Goal: Information Seeking & Learning: Learn about a topic

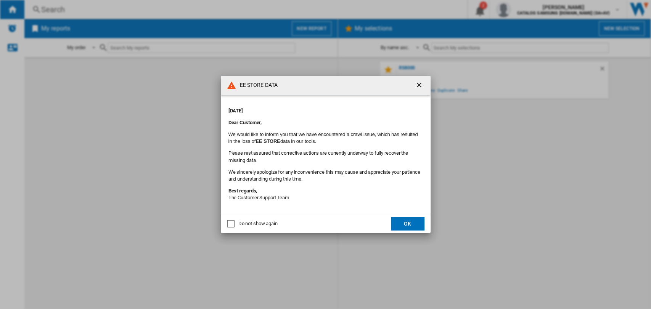
click at [407, 223] on button "OK" at bounding box center [408, 224] width 34 height 14
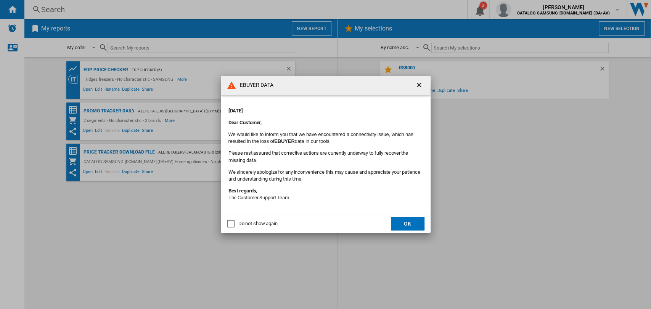
click at [412, 234] on div "EBUYER DATA [DATE] Dear Customer, We would like to inform you that we have enco…" at bounding box center [325, 154] width 651 height 309
click at [406, 224] on button "OK" at bounding box center [408, 224] width 34 height 14
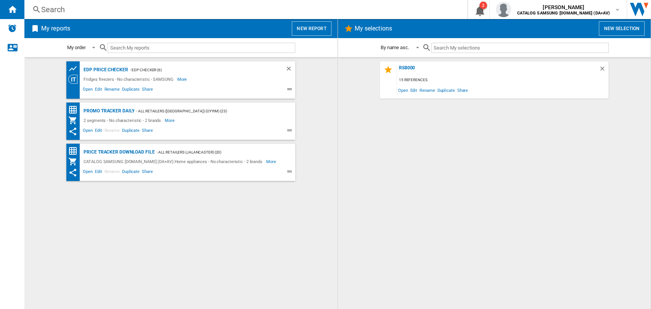
click at [38, 10] on ng-md-icon at bounding box center [36, 10] width 9 height 10
click at [55, 6] on div "Search" at bounding box center [244, 9] width 406 height 11
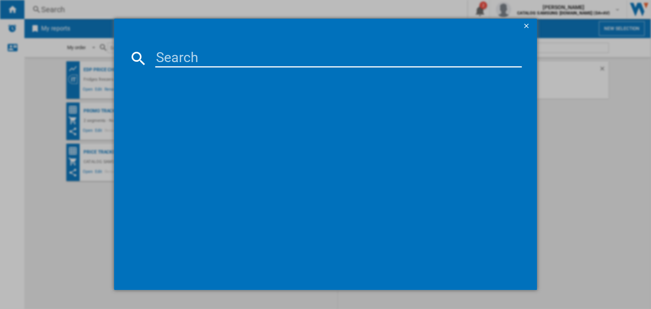
click at [165, 52] on input at bounding box center [338, 58] width 367 height 18
type input "rs57"
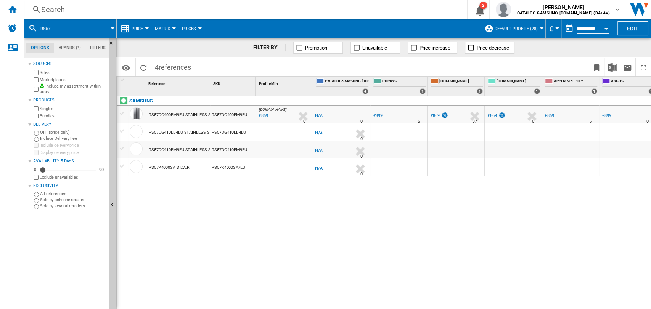
click at [186, 113] on div "RS57DG400EM9EU STAINLESS STEEL" at bounding box center [184, 115] width 71 height 18
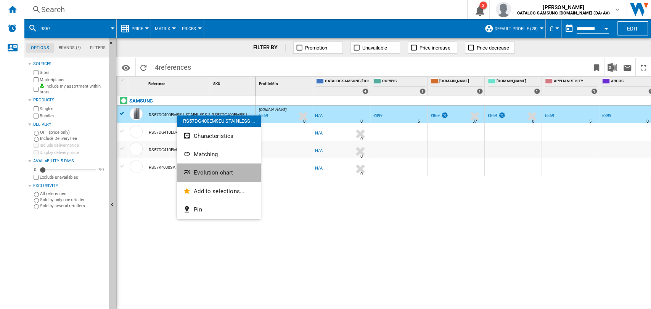
click at [205, 175] on span "Evolution chart" at bounding box center [213, 172] width 39 height 7
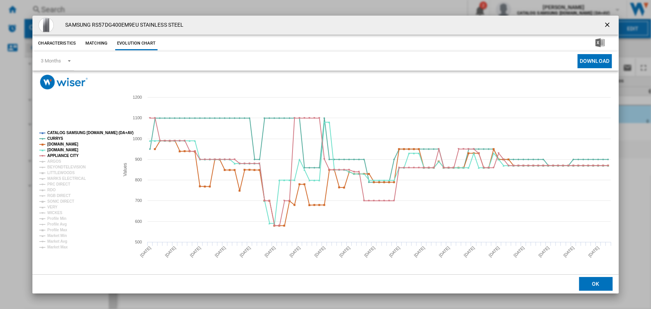
click at [58, 132] on tspan "CATALOG SAMSUNG [DOMAIN_NAME] (DA+AV)" at bounding box center [90, 133] width 86 height 4
click at [59, 146] on tspan "[DOMAIN_NAME]" at bounding box center [62, 144] width 31 height 4
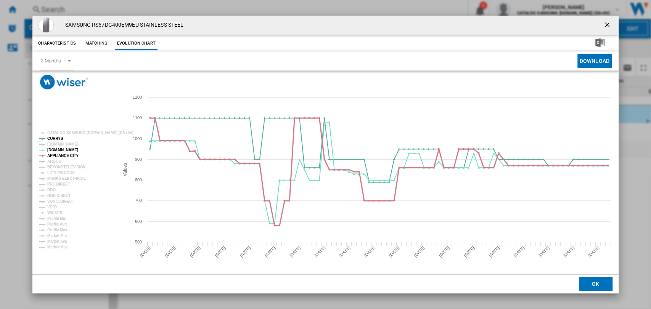
click at [61, 157] on tspan "APPLIANCE CITY" at bounding box center [62, 156] width 31 height 4
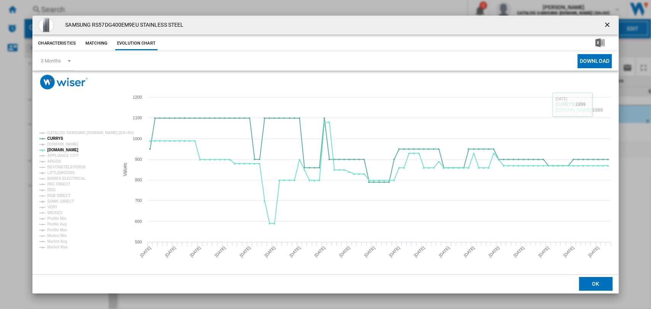
click at [604, 25] on ng-md-icon "getI18NText('BUTTONS.CLOSE_DIALOG')" at bounding box center [607, 25] width 9 height 9
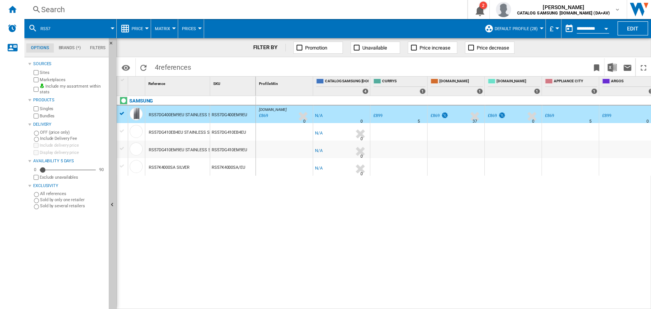
click at [606, 28] on div "Open calendar" at bounding box center [606, 29] width 4 height 2
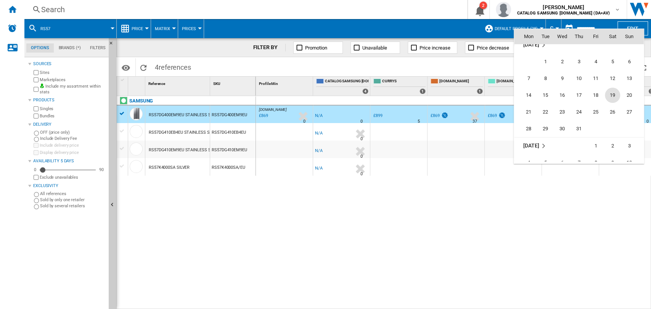
scroll to position [1223, 0]
click at [597, 145] on span "1" at bounding box center [595, 143] width 15 height 15
type input "**********"
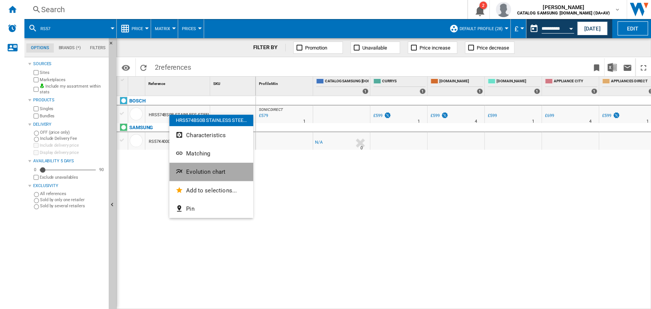
click at [187, 166] on button "Evolution chart" at bounding box center [211, 172] width 84 height 18
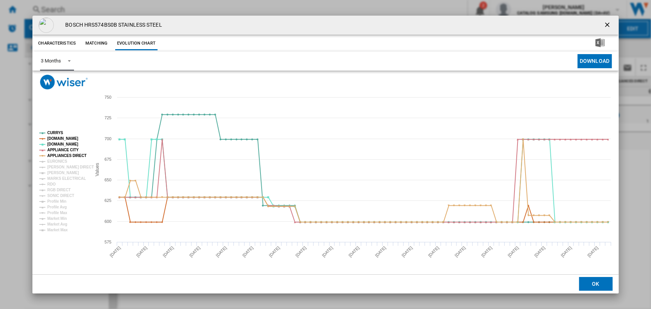
click at [70, 56] on md-select-value "3 Months" at bounding box center [57, 61] width 34 height 19
click at [61, 77] on md-option "6 Months" at bounding box center [61, 80] width 52 height 18
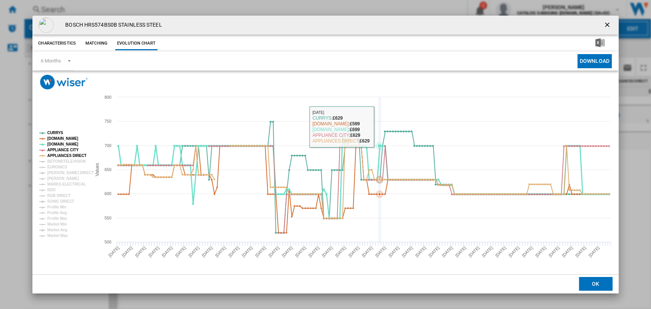
drag, startPoint x: 381, startPoint y: 127, endPoint x: 607, endPoint y: 26, distance: 247.3
click at [607, 26] on ng-md-icon "getI18NText('BUTTONS.CLOSE_DIALOG')" at bounding box center [607, 25] width 9 height 9
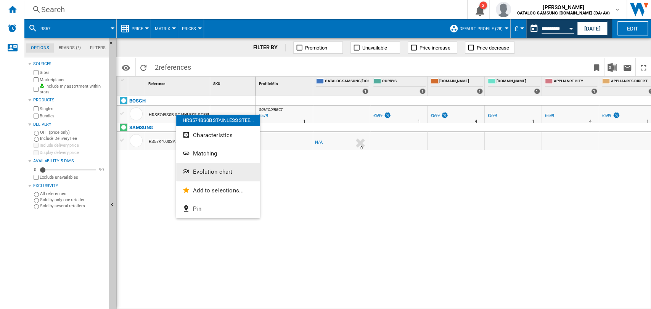
click at [198, 175] on span "Evolution chart" at bounding box center [212, 172] width 39 height 7
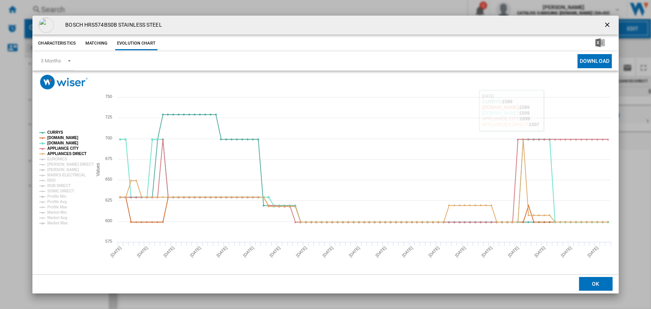
click at [607, 27] on ng-md-icon "getI18NText('BUTTONS.CLOSE_DIALOG')" at bounding box center [607, 25] width 9 height 9
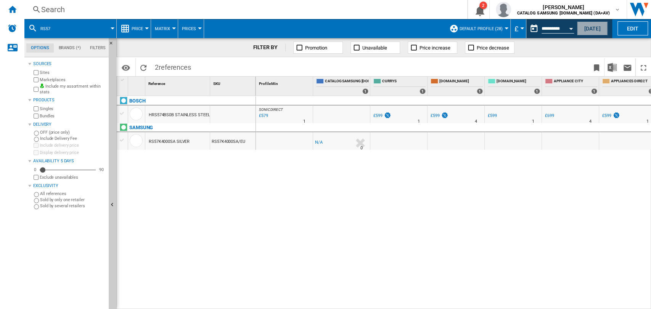
click at [587, 27] on button "[DATE]" at bounding box center [592, 28] width 30 height 14
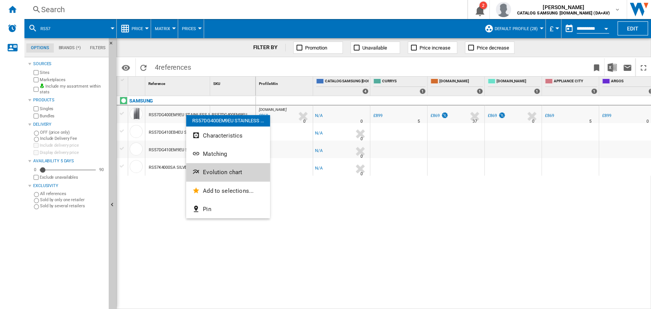
click at [213, 172] on span "Evolution chart" at bounding box center [222, 172] width 39 height 7
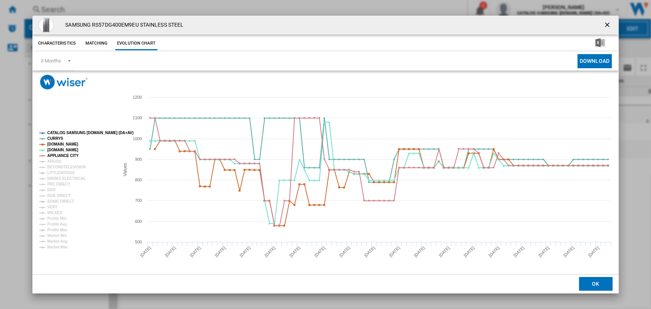
click at [70, 132] on tspan "CATALOG SAMSUNG [DOMAIN_NAME] (DA+AV)" at bounding box center [90, 133] width 86 height 4
click at [64, 145] on tspan "[DOMAIN_NAME]" at bounding box center [62, 144] width 31 height 4
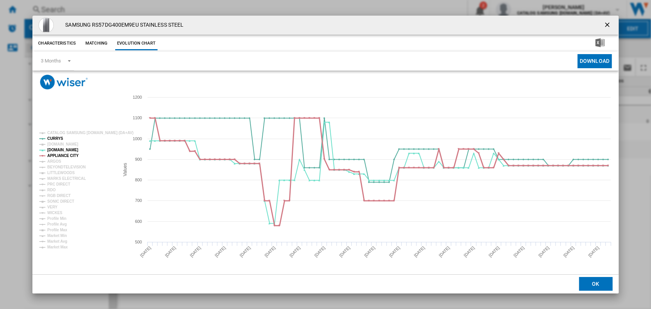
click at [64, 156] on tspan "APPLIANCE CITY" at bounding box center [62, 156] width 31 height 4
